Goal: Task Accomplishment & Management: Use online tool/utility

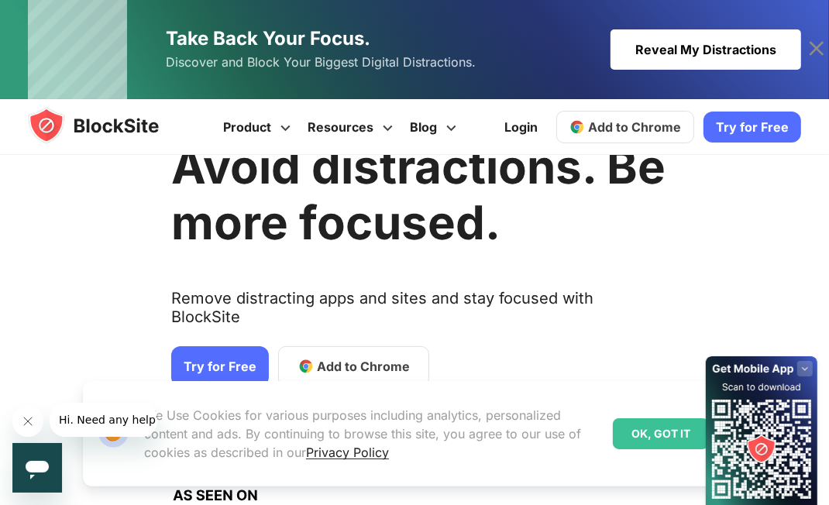
click at [658, 129] on span "Add to Chrome" at bounding box center [634, 126] width 93 height 15
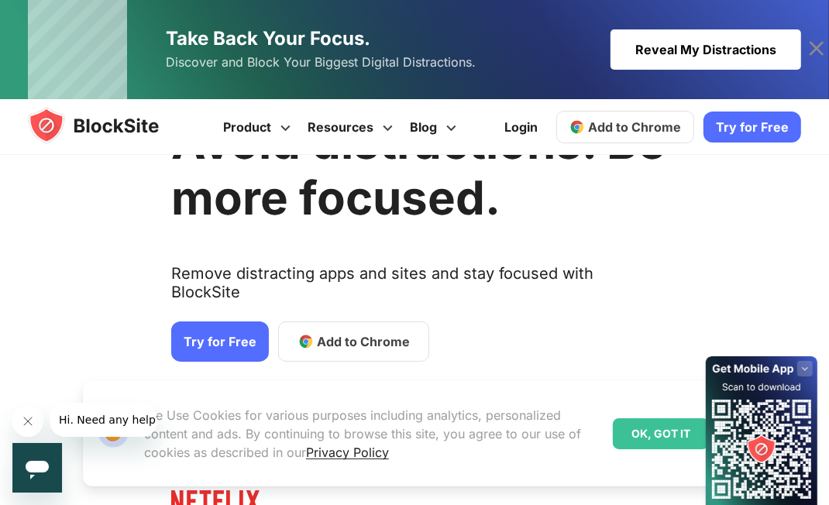
scroll to position [120, 0]
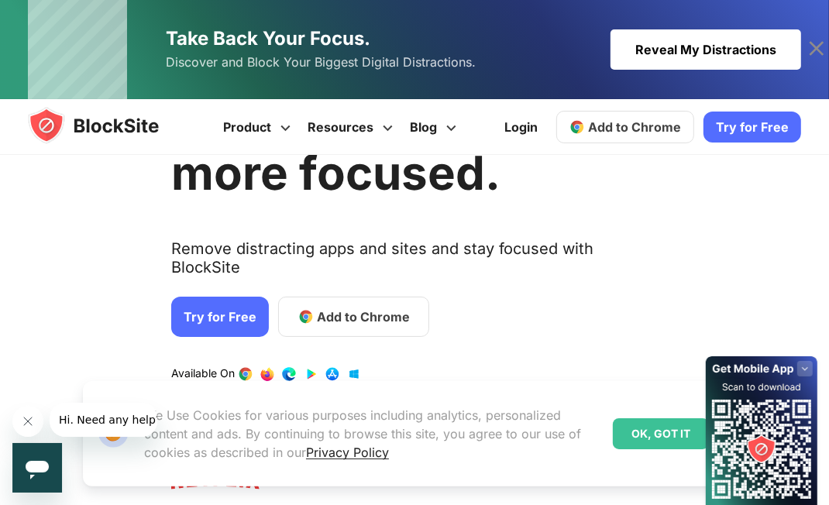
click at [369, 308] on span "Add to Chrome" at bounding box center [363, 316] width 93 height 19
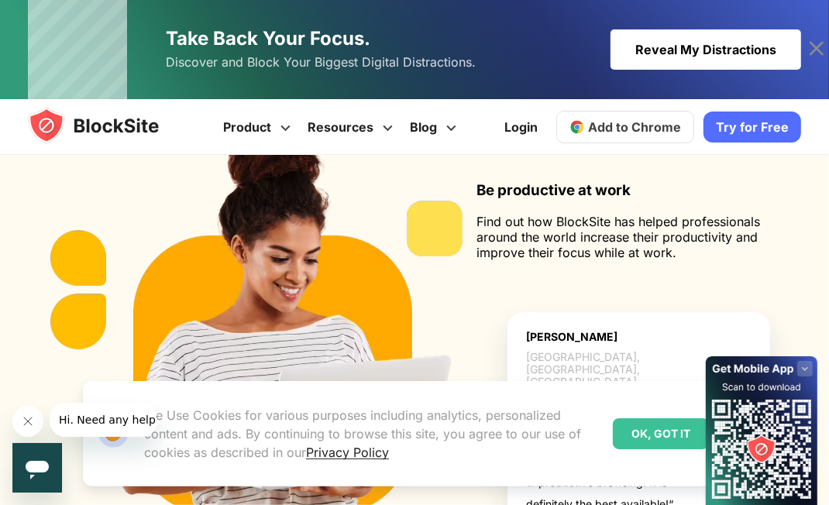
scroll to position [2241, 0]
